Goal: Task Accomplishment & Management: Use online tool/utility

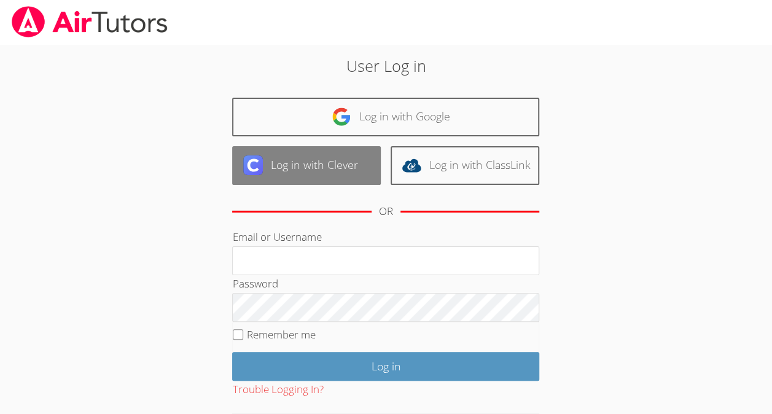
click at [311, 169] on link "Log in with Clever" at bounding box center [306, 165] width 149 height 39
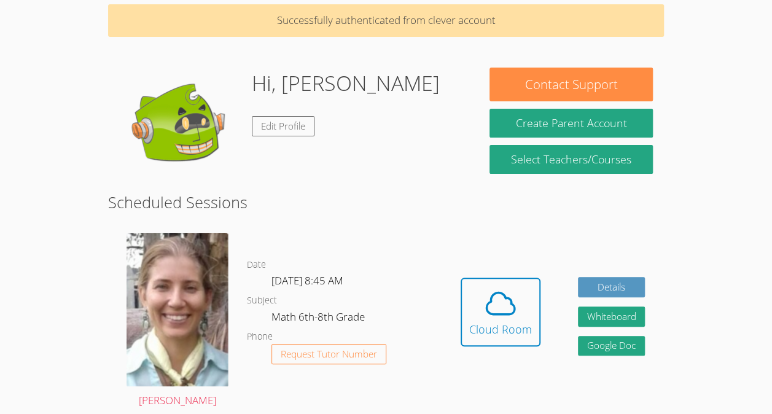
scroll to position [69, 0]
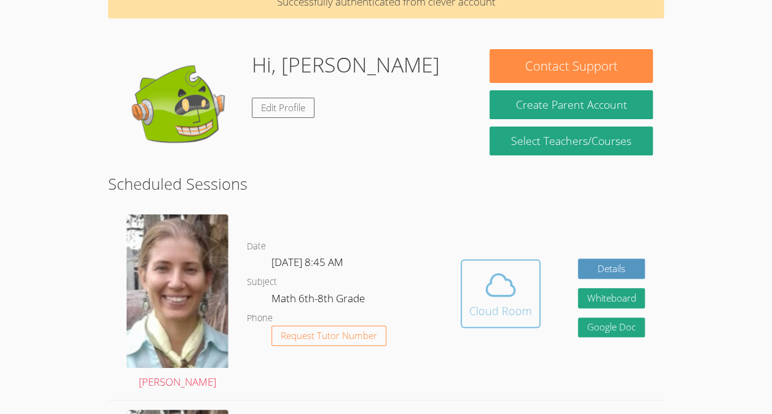
click at [501, 295] on icon at bounding box center [500, 284] width 28 height 21
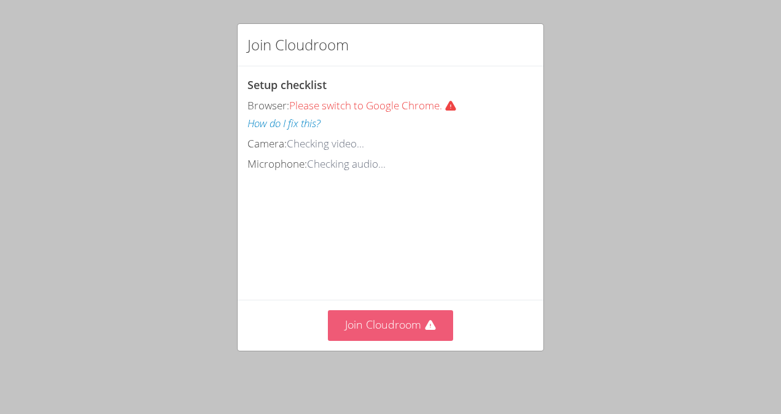
click at [413, 340] on button "Join Cloudroom" at bounding box center [391, 325] width 126 height 30
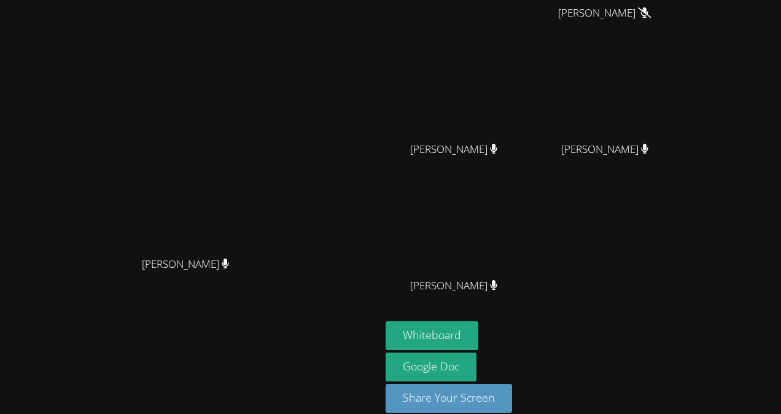
scroll to position [102, 0]
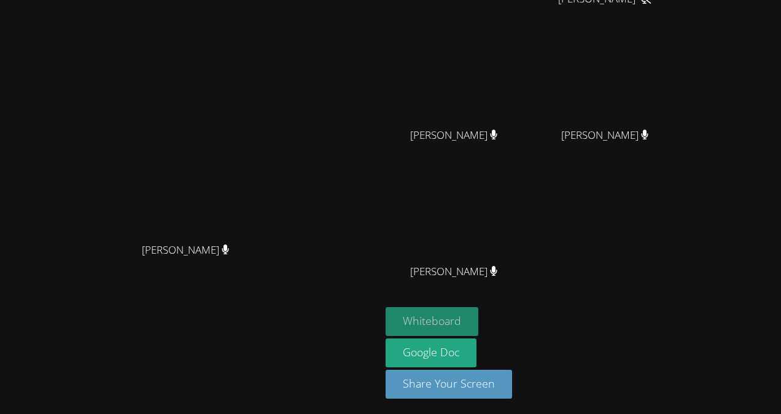
click at [478, 314] on button "Whiteboard" at bounding box center [432, 321] width 93 height 29
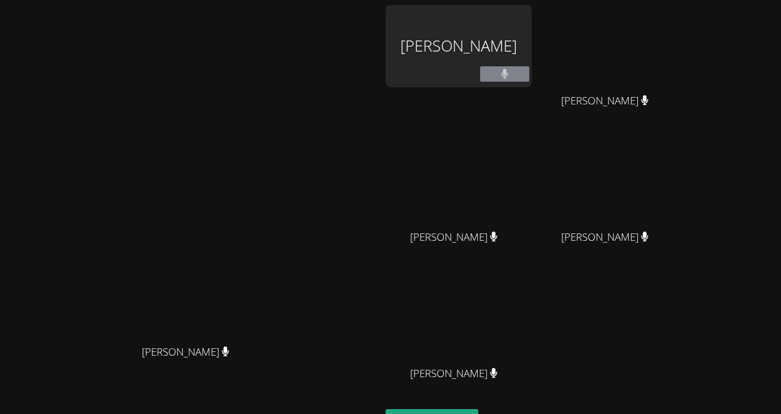
click at [529, 76] on button at bounding box center [504, 73] width 49 height 15
click at [529, 74] on button at bounding box center [504, 73] width 49 height 15
click at [522, 43] on div "Asdry Suzana Dominguez" at bounding box center [459, 46] width 146 height 82
